Goal: Use online tool/utility: Utilize a website feature to perform a specific function

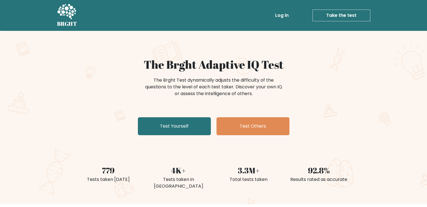
click at [170, 124] on link "Test Yourself" at bounding box center [174, 126] width 73 height 18
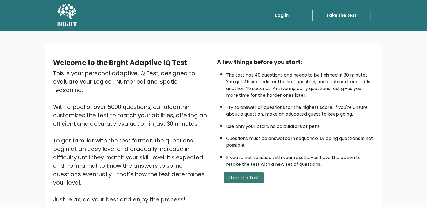
click at [246, 176] on button "Start the Test" at bounding box center [244, 177] width 40 height 11
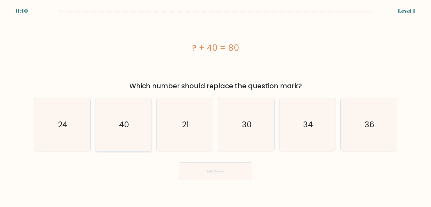
click at [125, 124] on text "40" at bounding box center [124, 124] width 10 height 11
click at [216, 106] on input "b. 40" at bounding box center [216, 105] width 0 height 3
radio input "true"
click at [213, 170] on button "Next" at bounding box center [215, 172] width 73 height 18
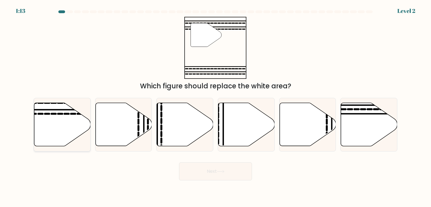
click at [67, 126] on icon at bounding box center [62, 124] width 56 height 43
click at [216, 106] on input "a." at bounding box center [216, 105] width 0 height 3
radio input "true"
click at [239, 174] on button "Next" at bounding box center [215, 172] width 73 height 18
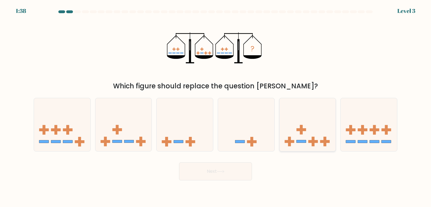
click at [318, 134] on icon at bounding box center [308, 124] width 56 height 47
click at [216, 106] on input "e." at bounding box center [216, 105] width 0 height 3
radio input "true"
click at [210, 172] on button "Next" at bounding box center [215, 172] width 73 height 18
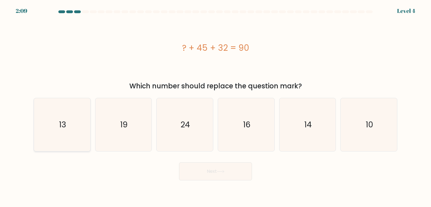
click at [56, 120] on icon "13" at bounding box center [62, 124] width 53 height 53
click at [216, 106] on input "a. 13" at bounding box center [216, 105] width 0 height 3
radio input "true"
click at [227, 173] on button "Next" at bounding box center [215, 172] width 73 height 18
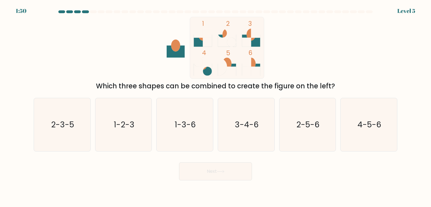
click at [221, 65] on icon at bounding box center [222, 67] width 9 height 18
click at [255, 55] on rect at bounding box center [227, 48] width 74 height 62
